Goal: Find specific page/section: Find specific page/section

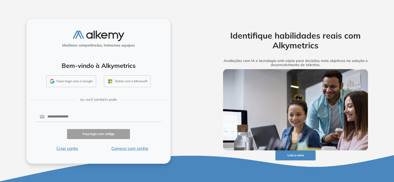
click at [133, 147] on button "Comece com senha" at bounding box center [129, 149] width 63 height 6
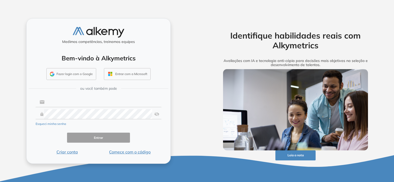
type input "**********"
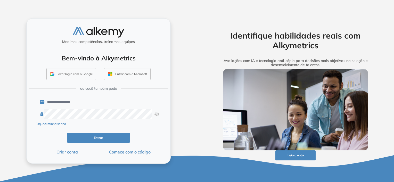
click at [135, 153] on button "Comece com o código" at bounding box center [129, 152] width 63 height 6
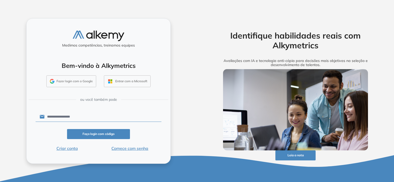
click at [135, 150] on button "Comece com senha" at bounding box center [129, 149] width 63 height 6
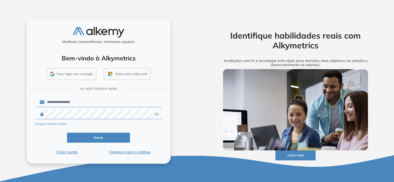
click at [101, 139] on button "Entrar" at bounding box center [98, 138] width 63 height 10
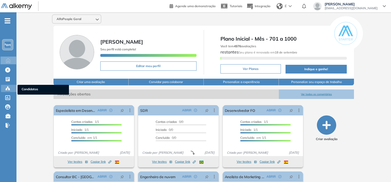
click at [10, 88] on icon at bounding box center [7, 88] width 5 height 5
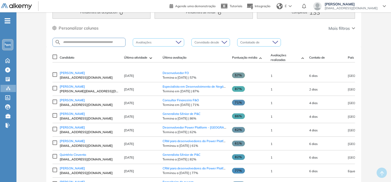
scroll to position [52, 0]
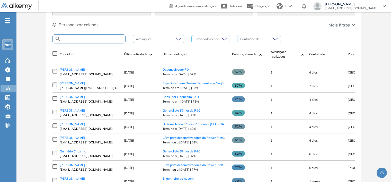
click at [84, 37] on input "text" at bounding box center [93, 39] width 64 height 4
type input "******"
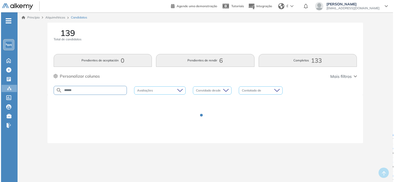
scroll to position [0, 0]
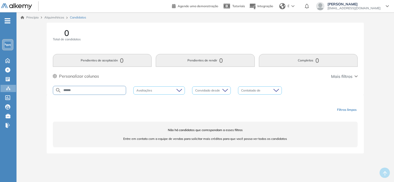
click at [84, 91] on input "******" at bounding box center [93, 91] width 64 height 4
click at [181, 91] on div "Avaliações" at bounding box center [159, 91] width 52 height 8
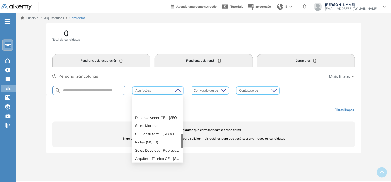
scroll to position [206, 0]
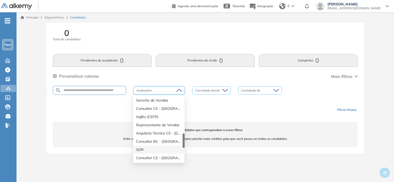
click at [146, 151] on div "SDR" at bounding box center [158, 150] width 45 height 6
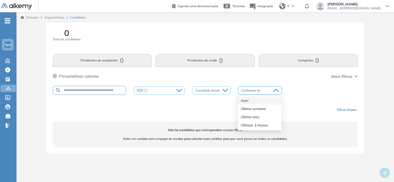
click at [247, 92] on input "search" at bounding box center [258, 91] width 34 height 8
click at [209, 109] on div "Filtros limpos" at bounding box center [206, 109] width 305 height 15
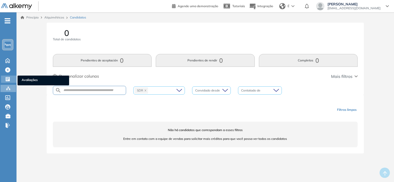
click at [10, 78] on div at bounding box center [8, 79] width 6 height 6
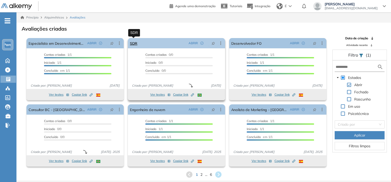
click at [135, 45] on link "SDR" at bounding box center [133, 43] width 7 height 10
